Goal: Obtain resource: Download file/media

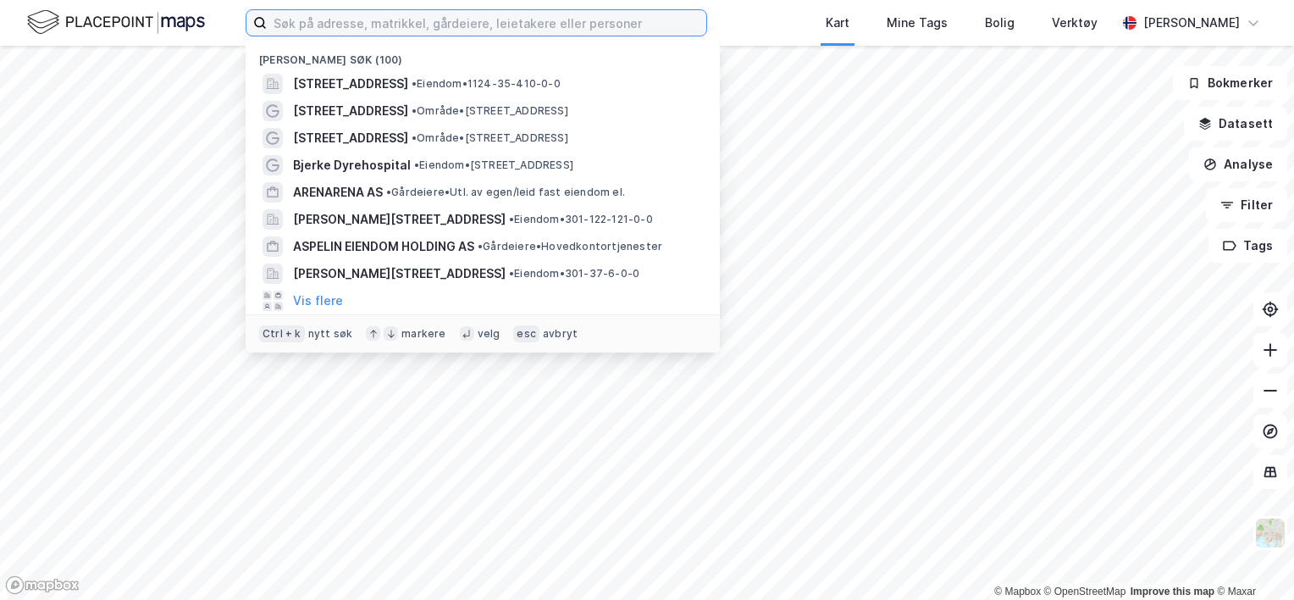
click at [317, 29] on input at bounding box center [486, 22] width 439 height 25
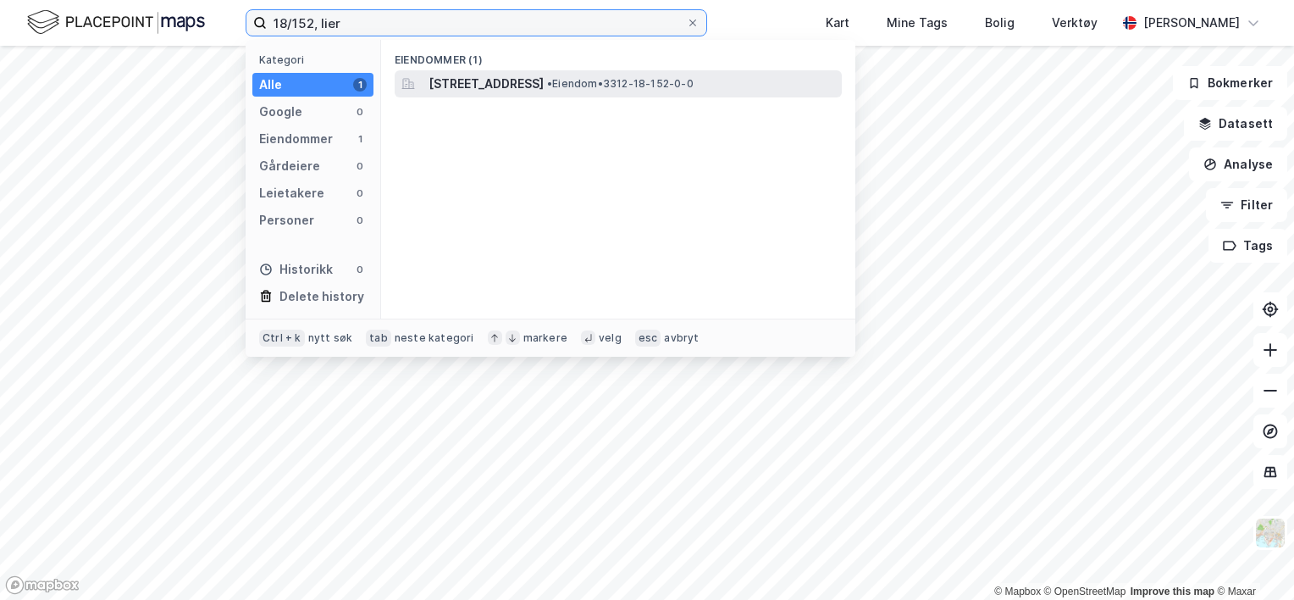
type input "18/152, lier"
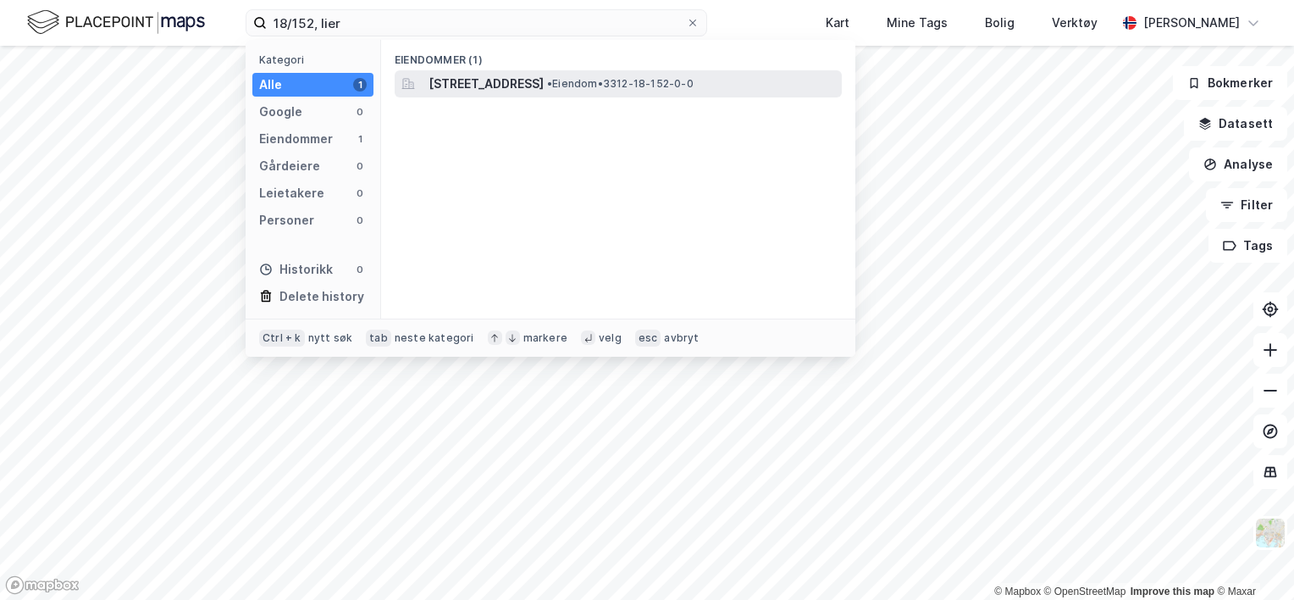
click at [544, 80] on span "[STREET_ADDRESS]" at bounding box center [485, 84] width 115 height 20
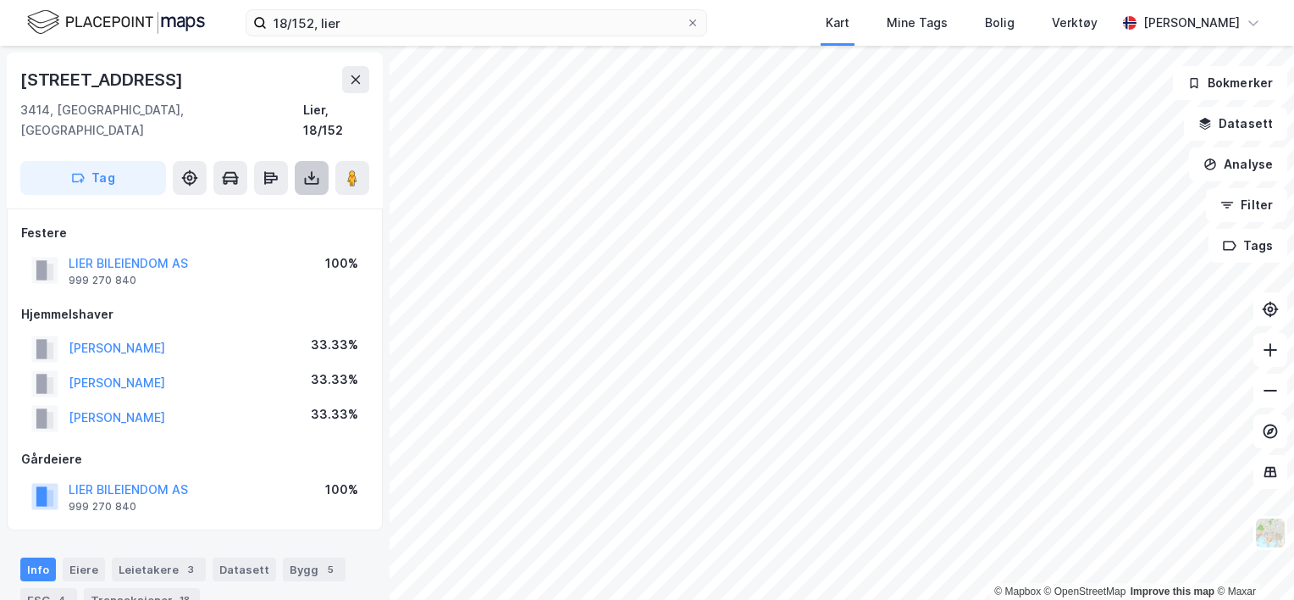
click at [313, 176] on icon at bounding box center [311, 178] width 7 height 4
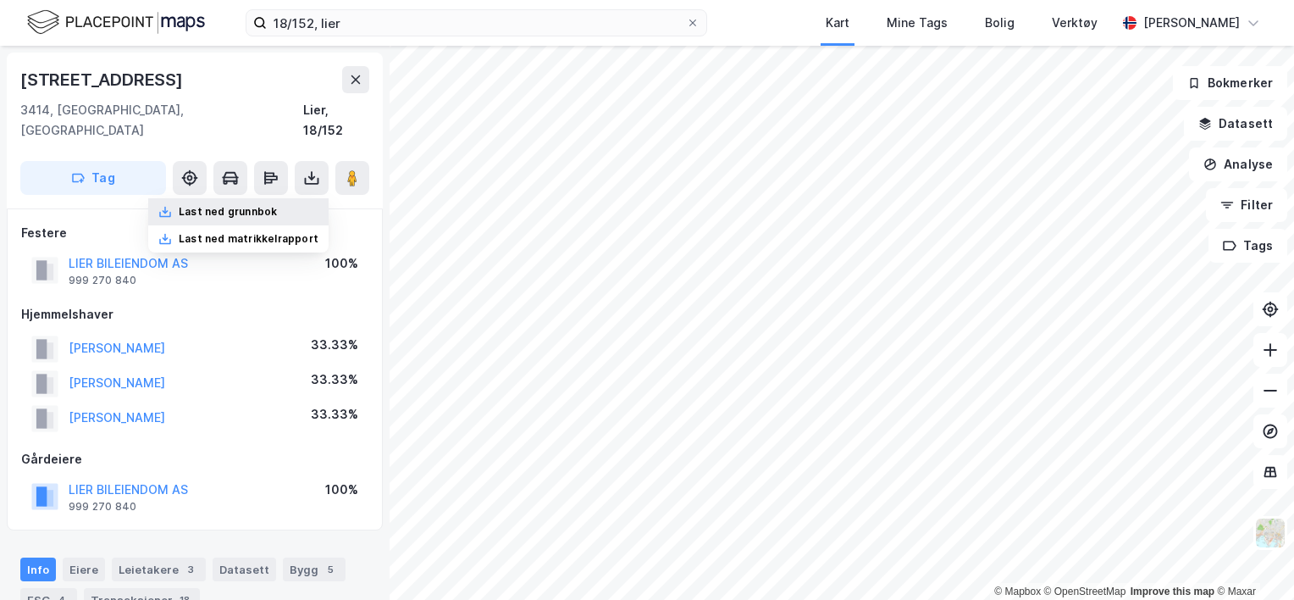
click at [303, 198] on div "Last ned grunnbok" at bounding box center [238, 211] width 180 height 27
